Goal: Information Seeking & Learning: Learn about a topic

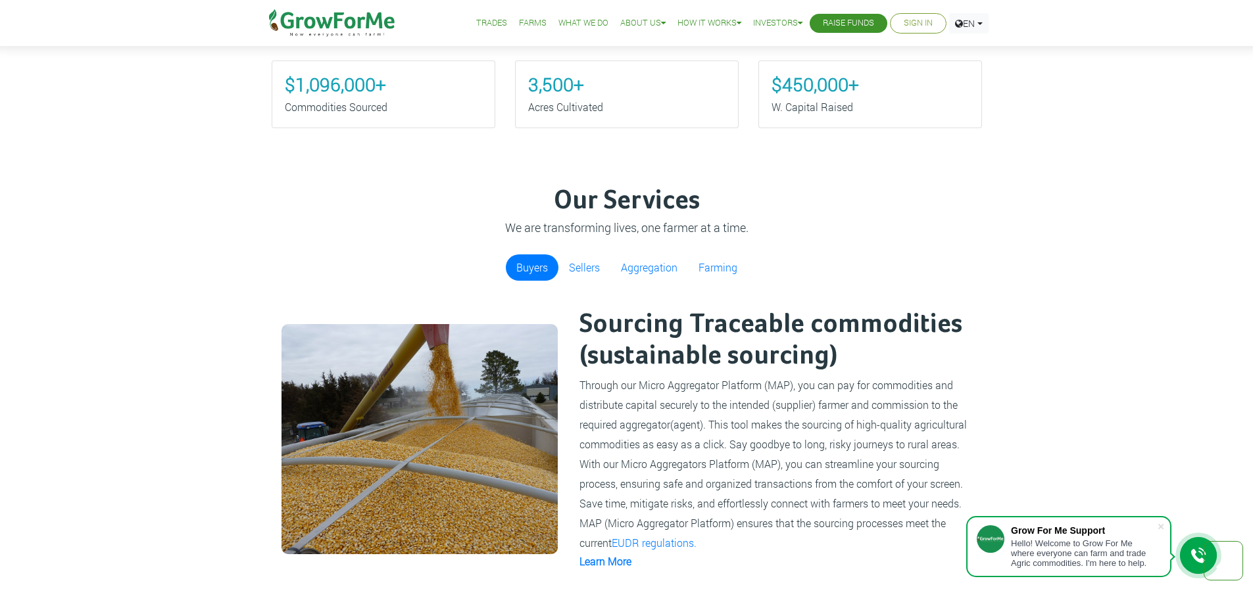
scroll to position [855, 0]
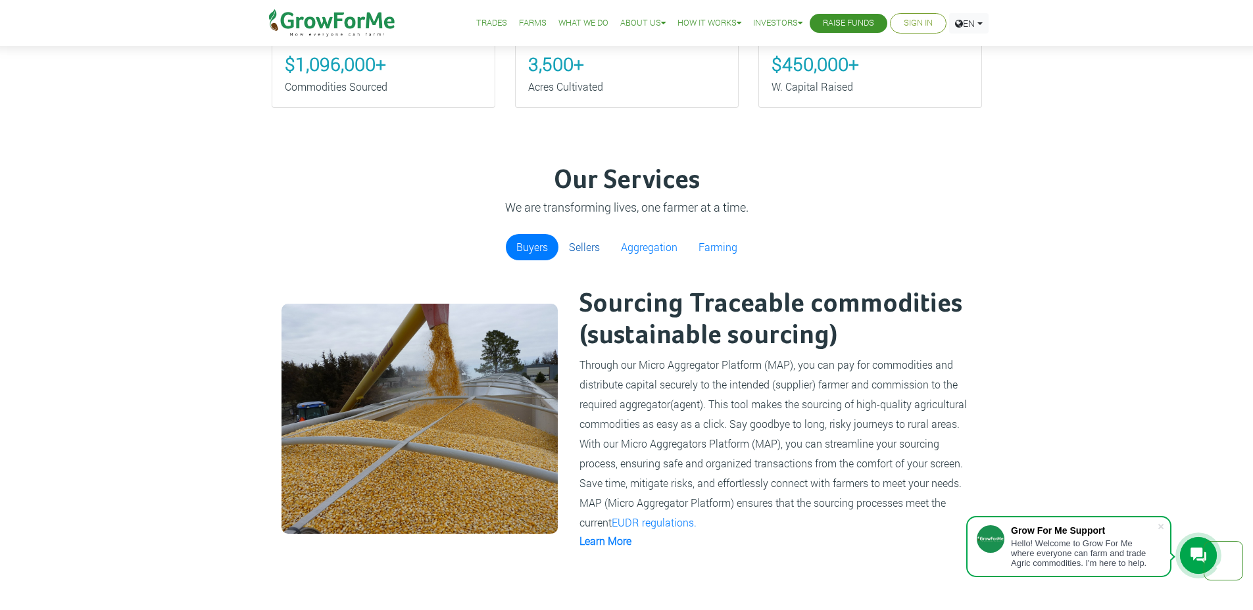
click at [578, 242] on link "Sellers" at bounding box center [584, 247] width 52 height 26
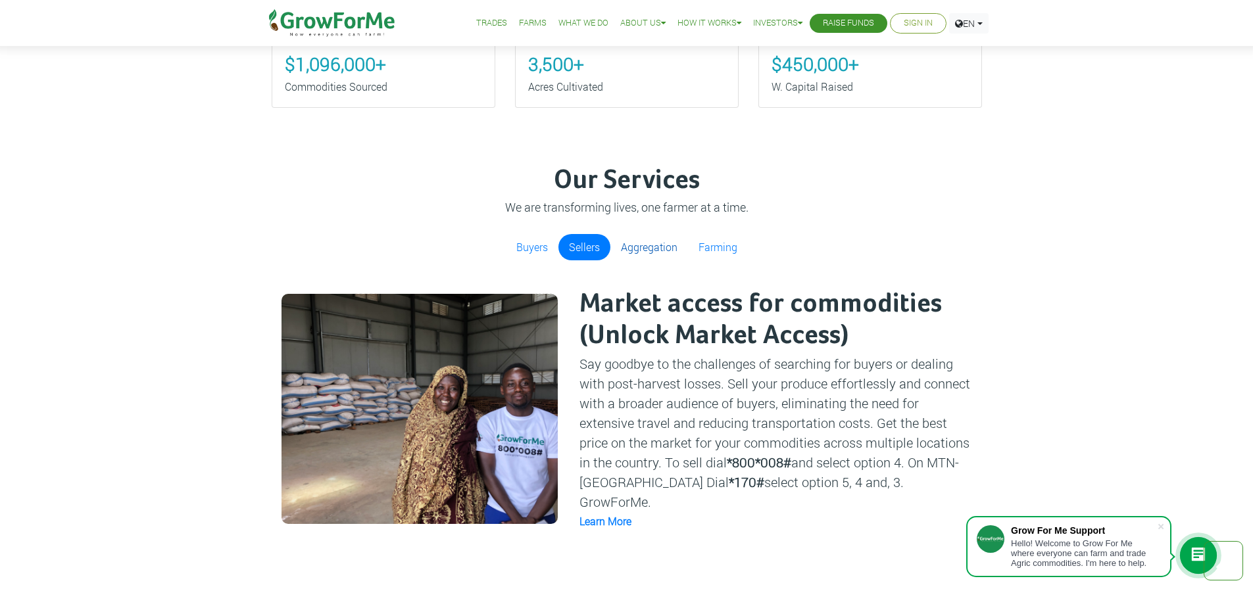
click at [637, 246] on link "Aggregation" at bounding box center [649, 247] width 78 height 26
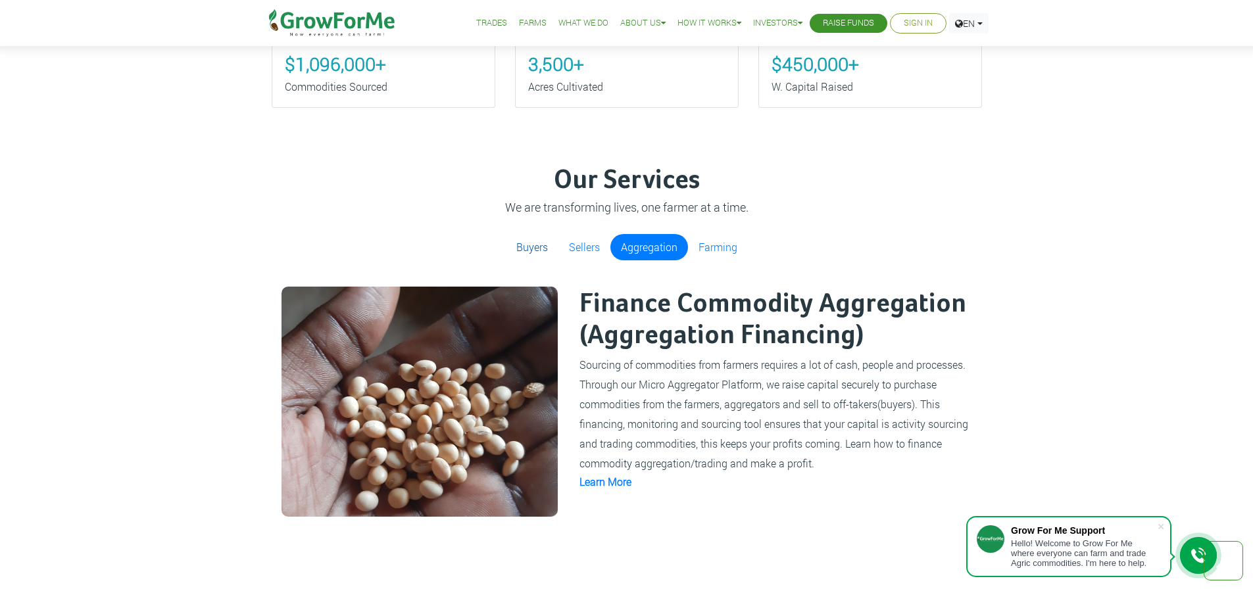
click at [521, 250] on link "Buyers" at bounding box center [532, 247] width 53 height 26
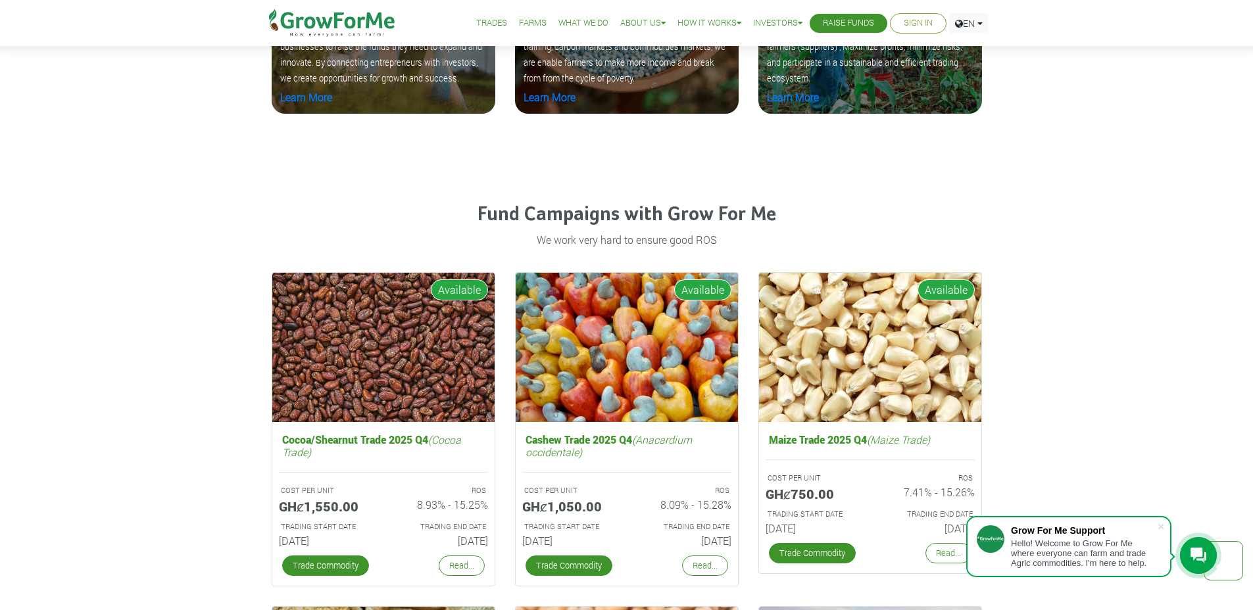
scroll to position [823, 0]
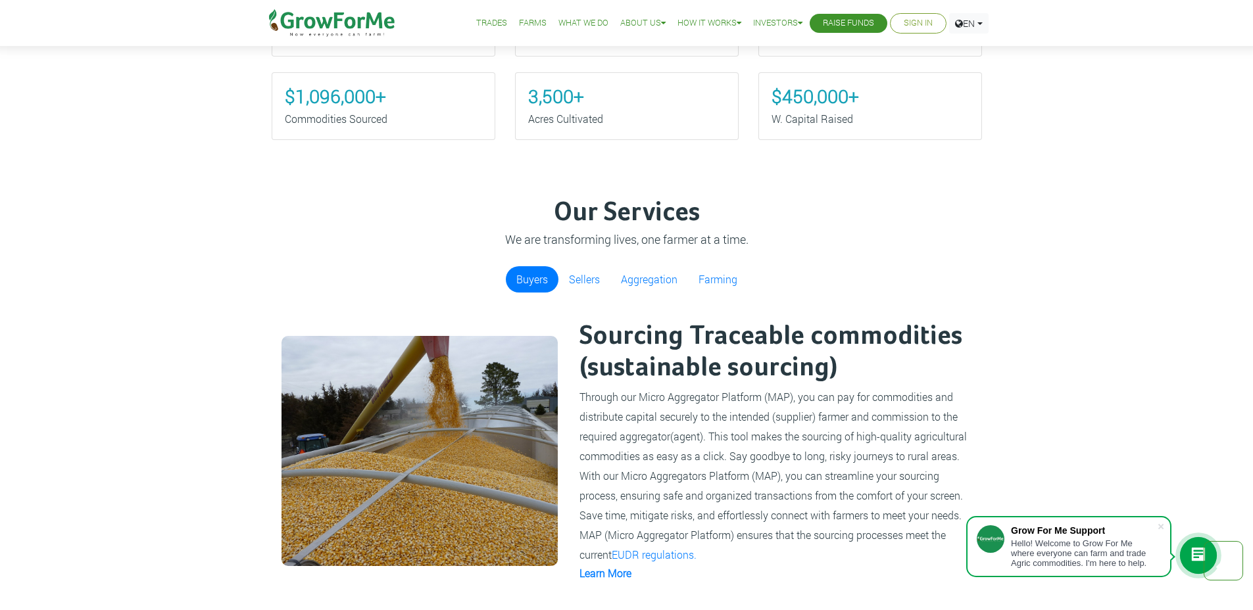
click at [519, 20] on link "Farms" at bounding box center [533, 23] width 28 height 14
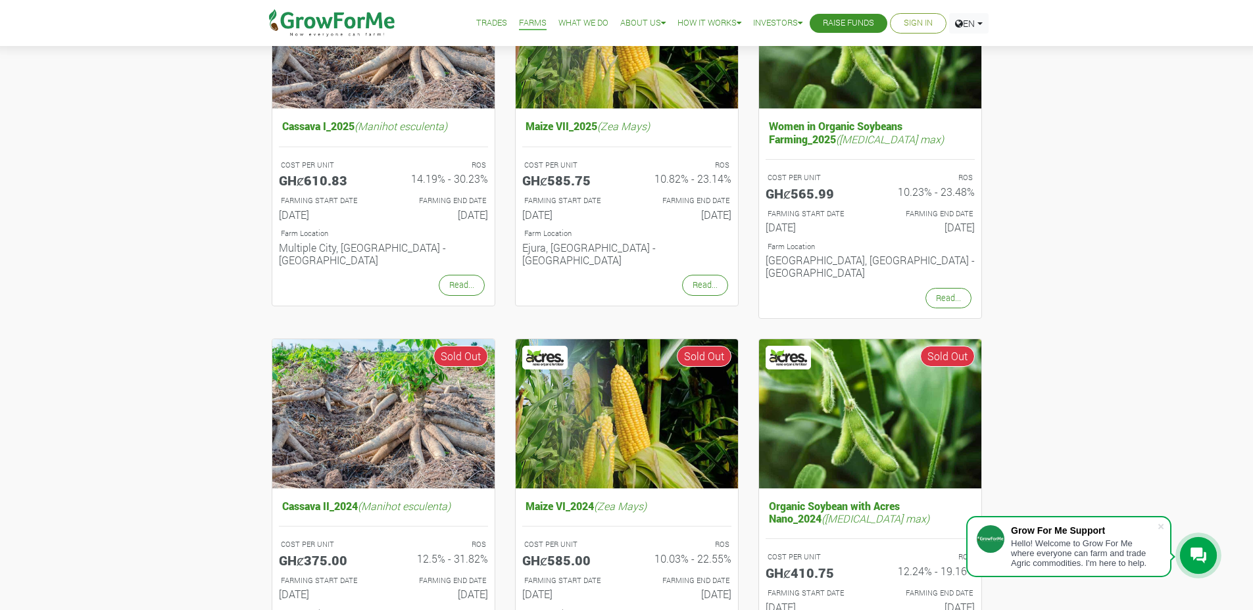
scroll to position [231, 0]
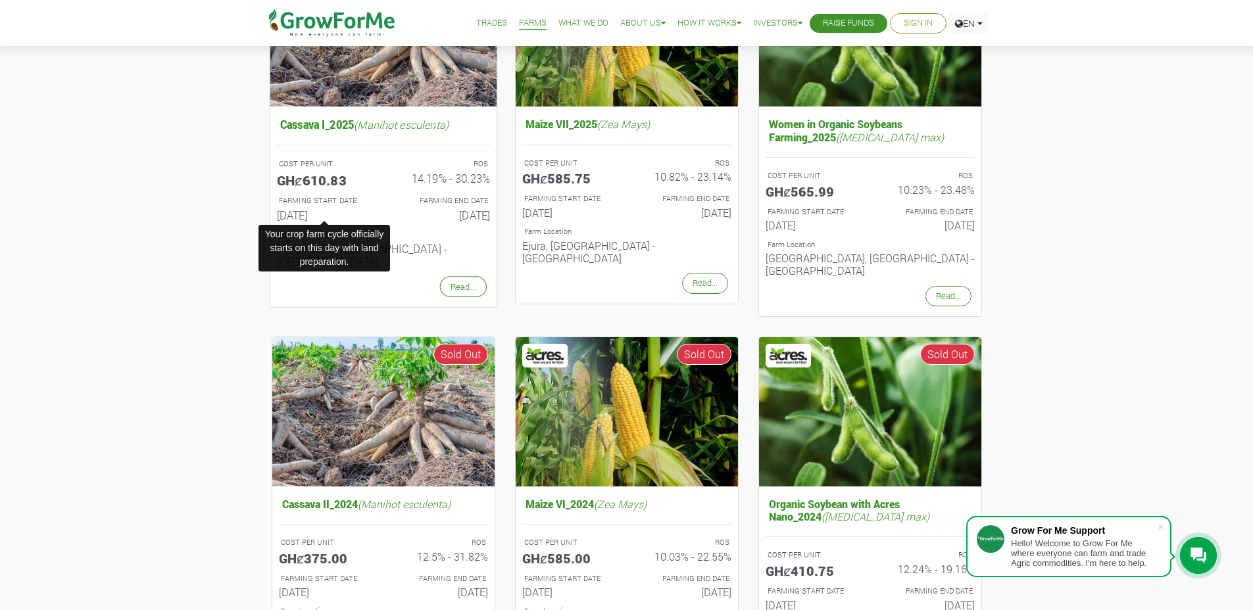
drag, startPoint x: 273, startPoint y: 220, endPoint x: 347, endPoint y: 212, distance: 74.2
click at [347, 212] on div "FARMING START DATE 15th Apr 2025" at bounding box center [324, 210] width 116 height 34
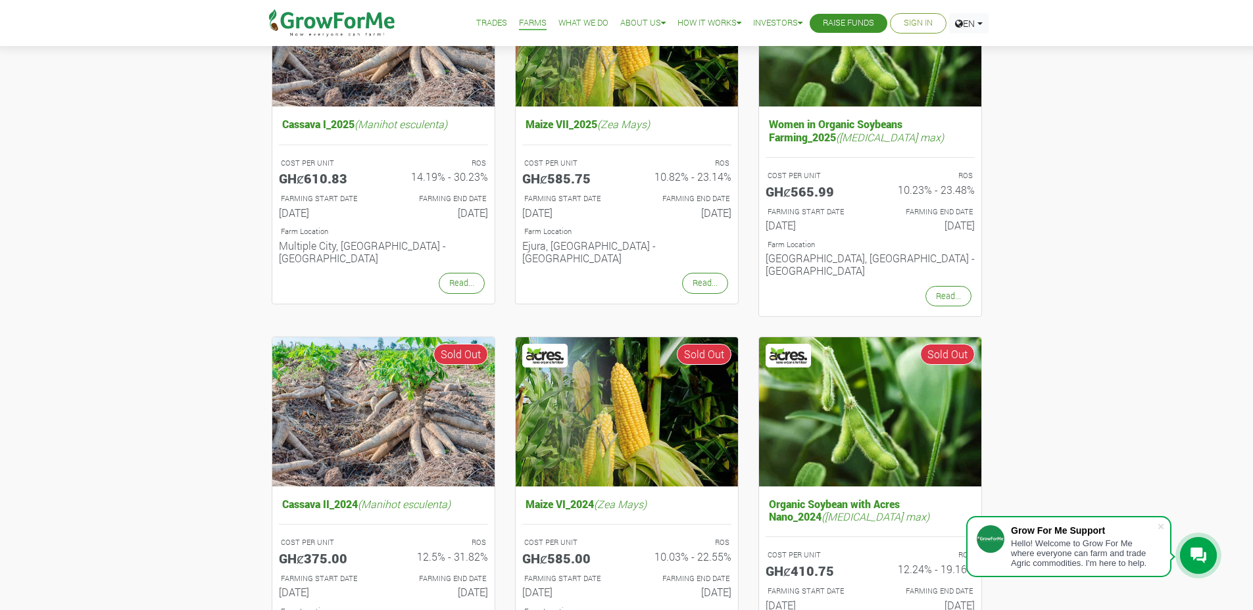
click at [207, 236] on div "Cassava I_2025 (Manihot esculenta) COST PER UNIT GHȼ610.83 ROS 14.19% - 30.23% …" at bounding box center [626, 600] width 1253 height 1324
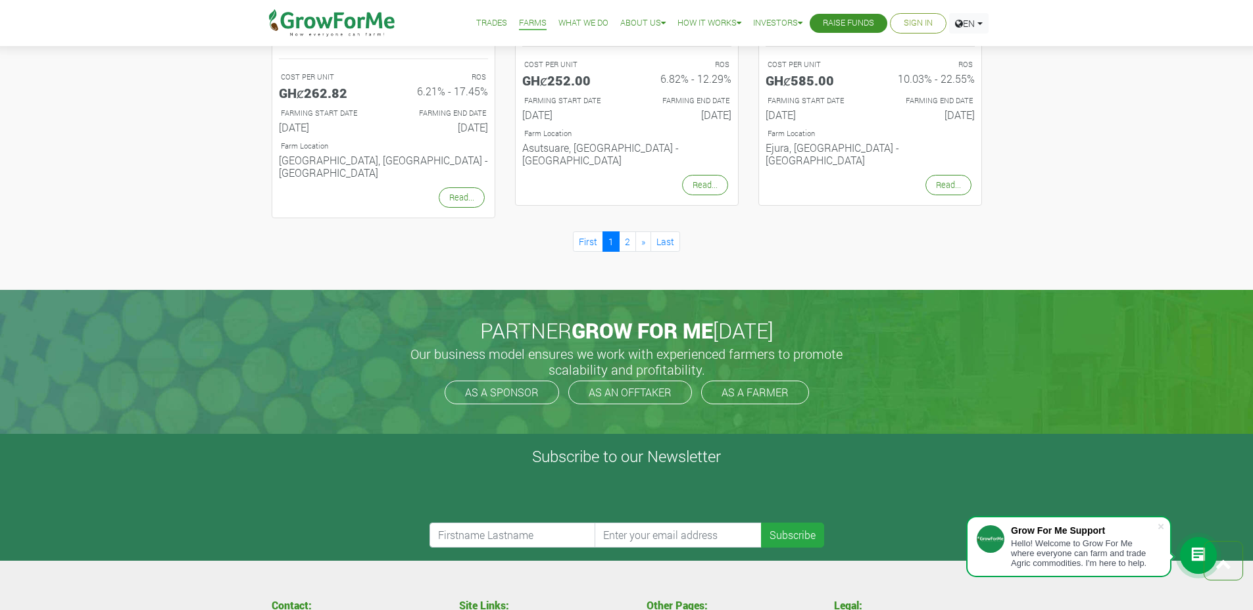
scroll to position [1496, 0]
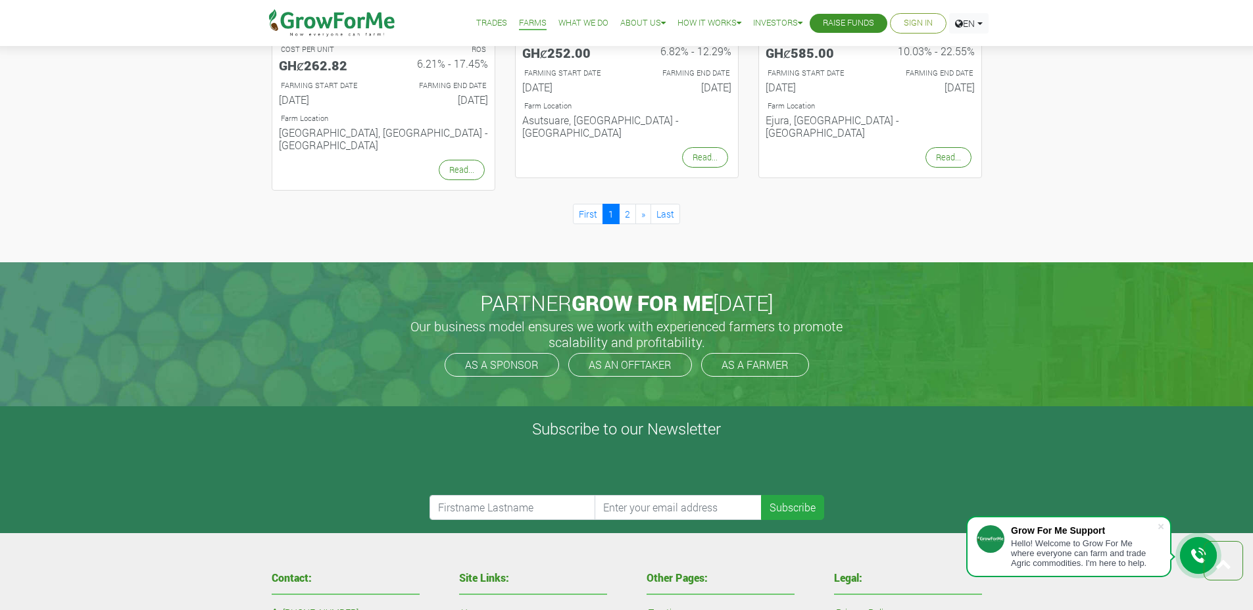
click at [627, 204] on link "2" at bounding box center [627, 214] width 17 height 20
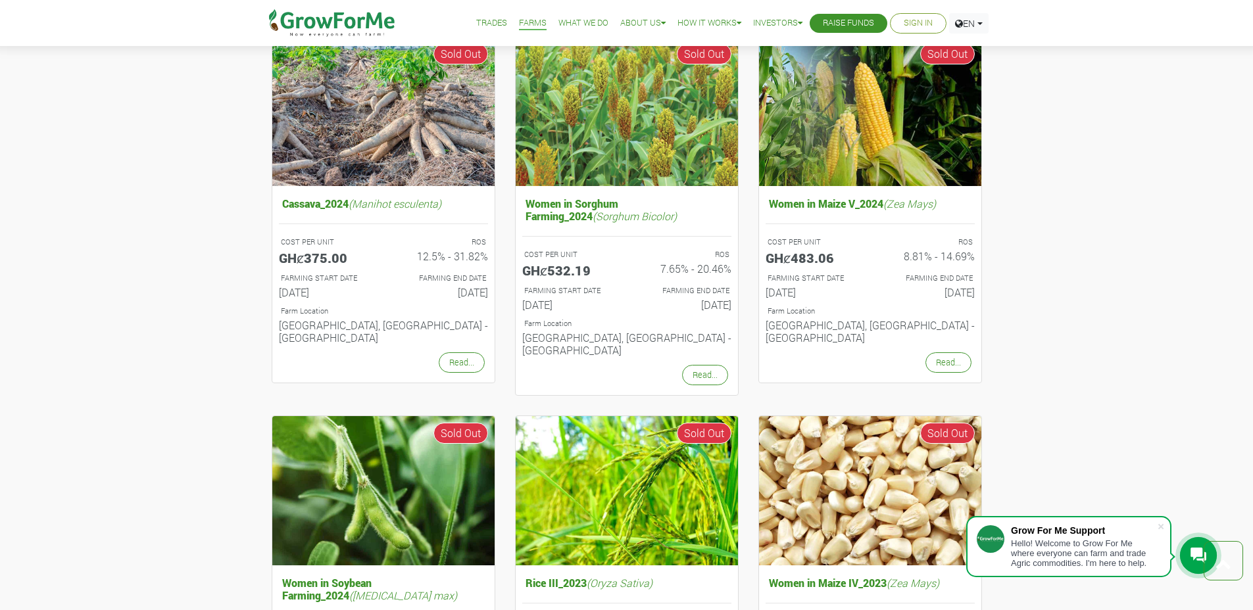
scroll to position [793, 0]
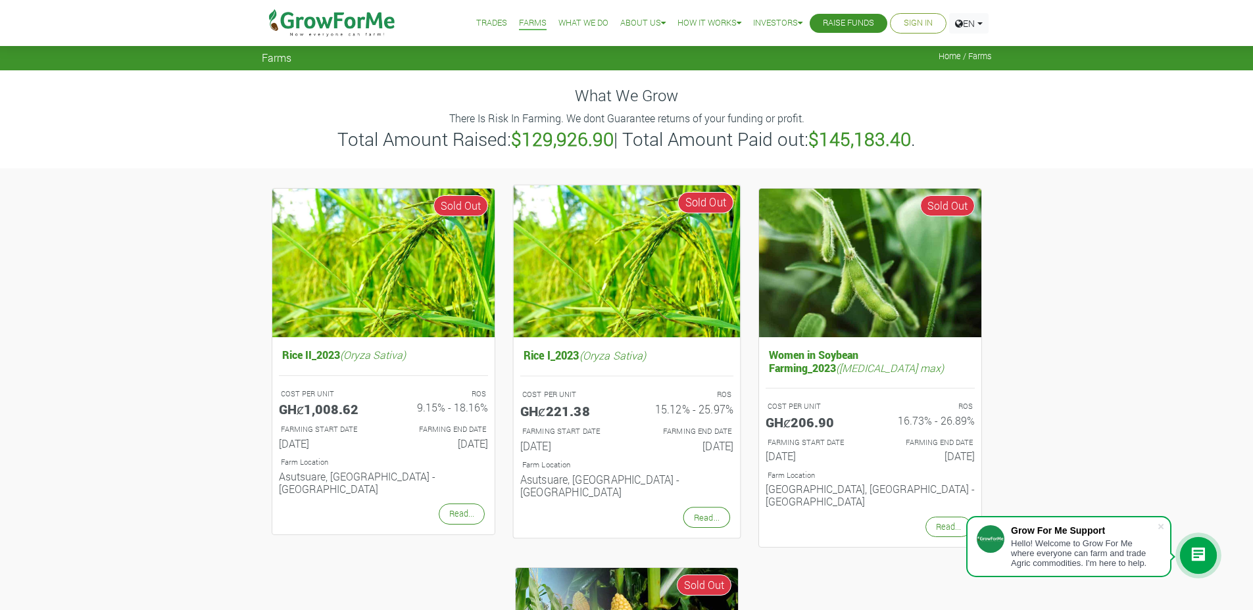
scroll to position [620, 0]
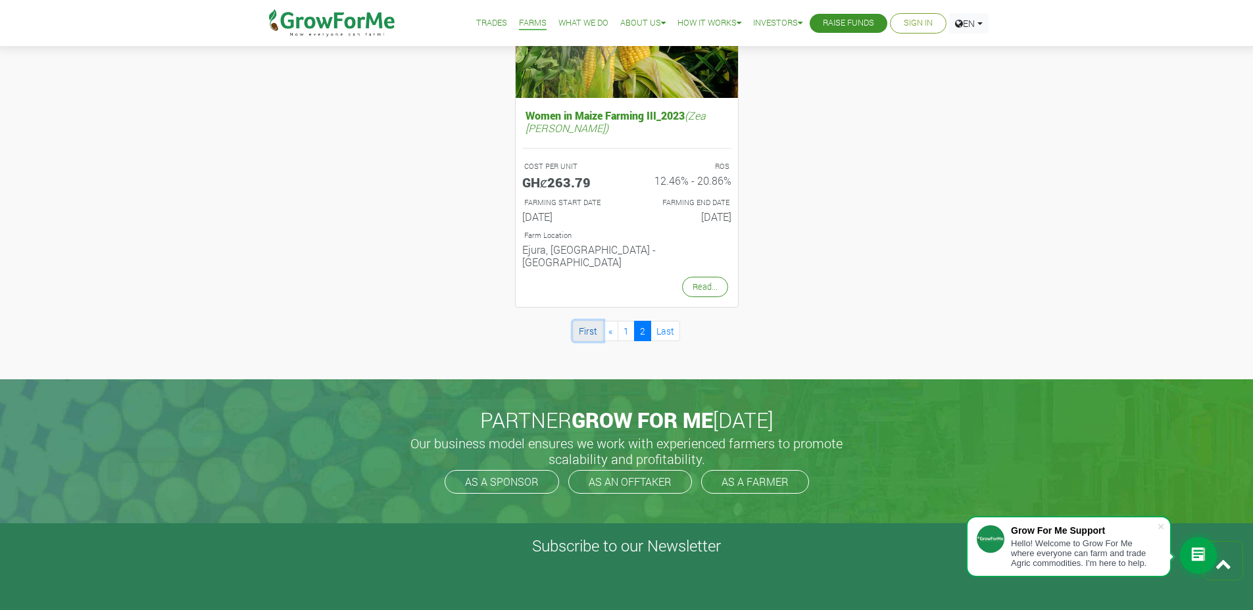
click at [595, 321] on link "First" at bounding box center [588, 331] width 30 height 20
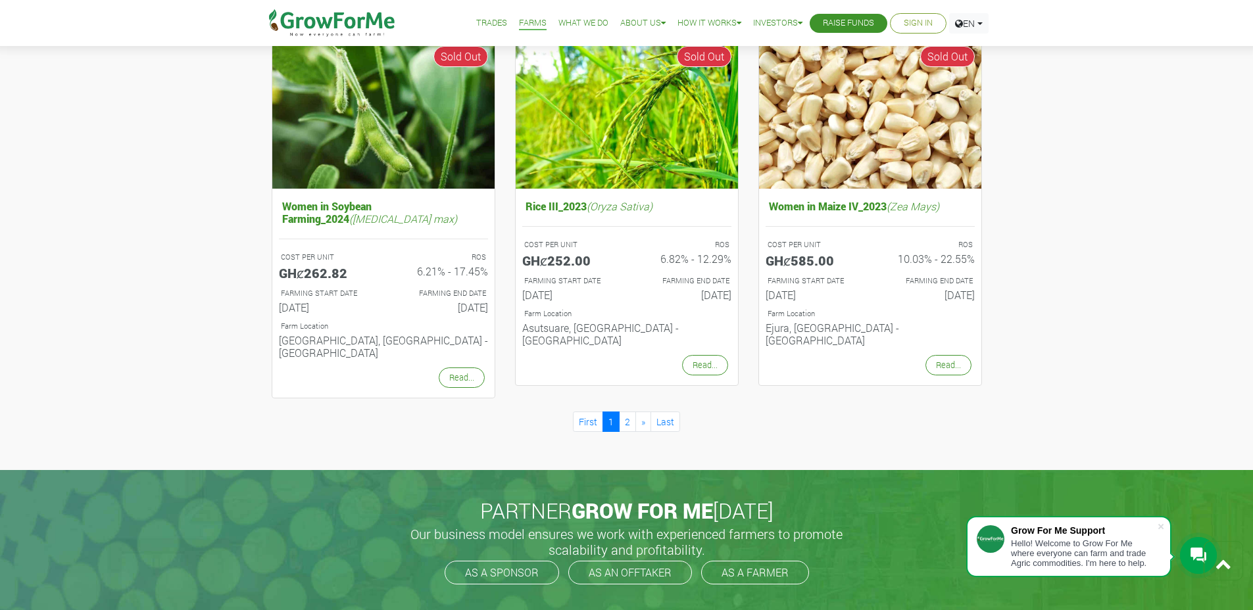
scroll to position [1290, 0]
